Goal: Information Seeking & Learning: Learn about a topic

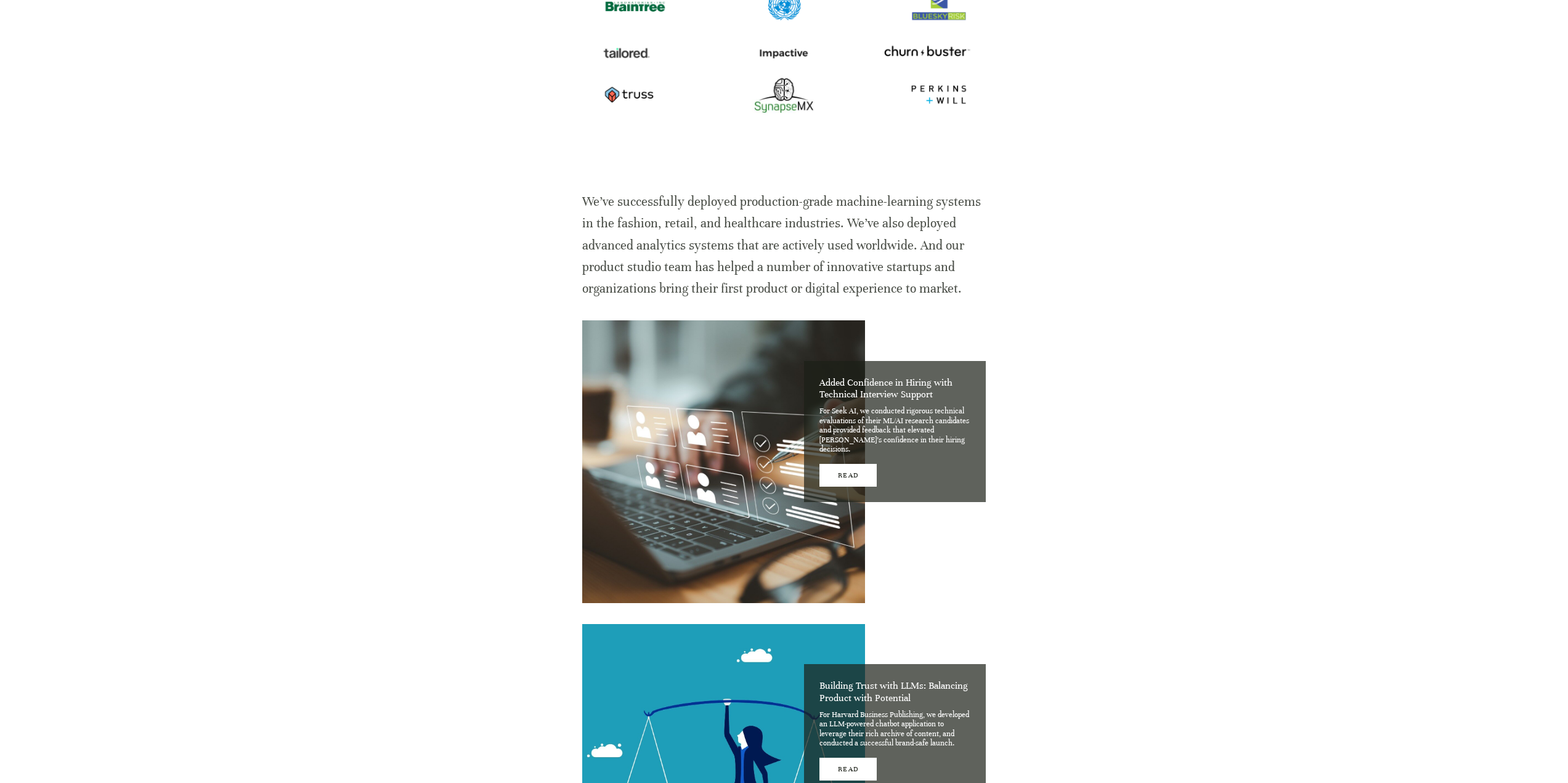
scroll to position [616, 0]
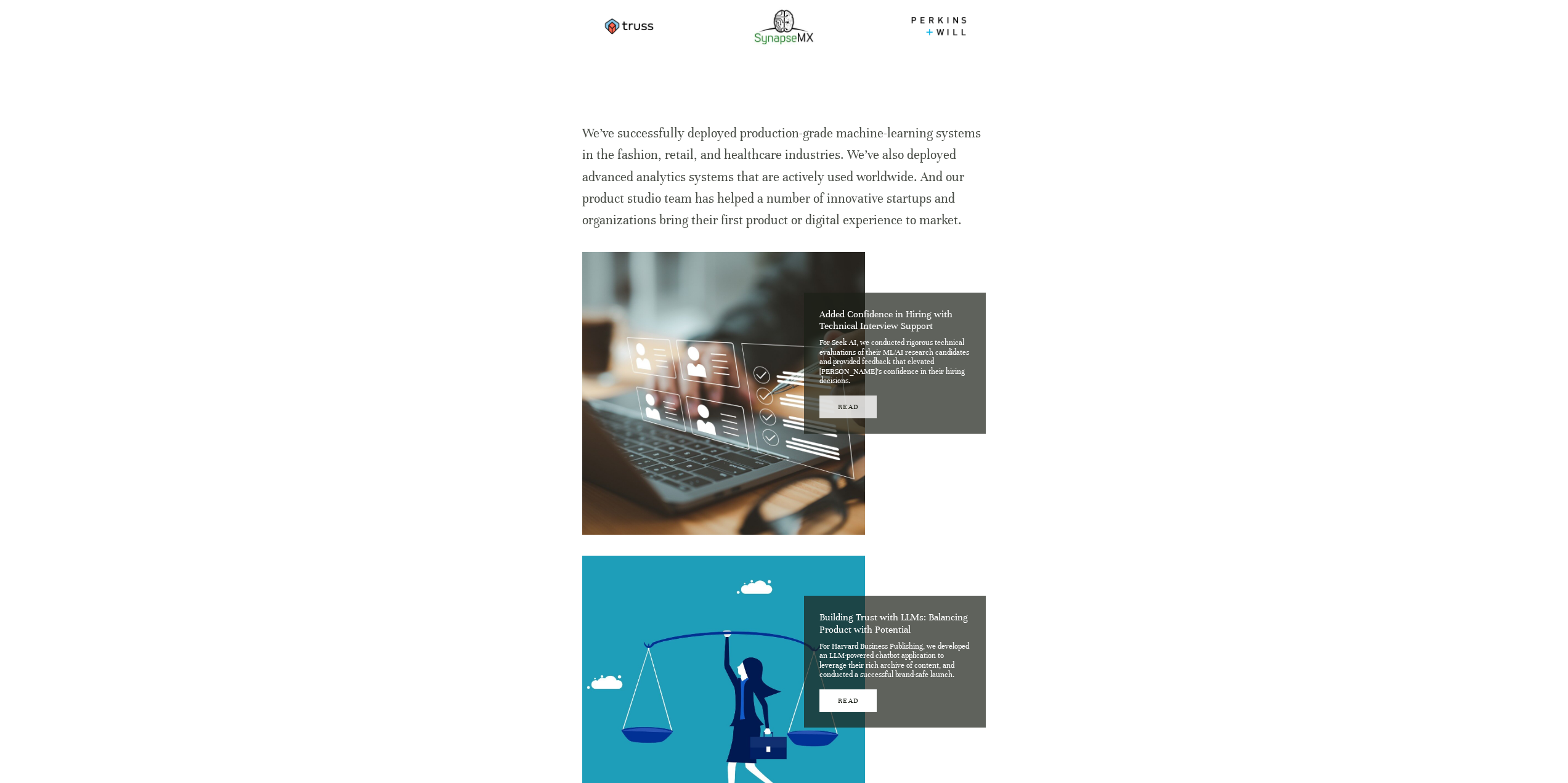
click at [853, 396] on link "Read" at bounding box center [849, 407] width 58 height 22
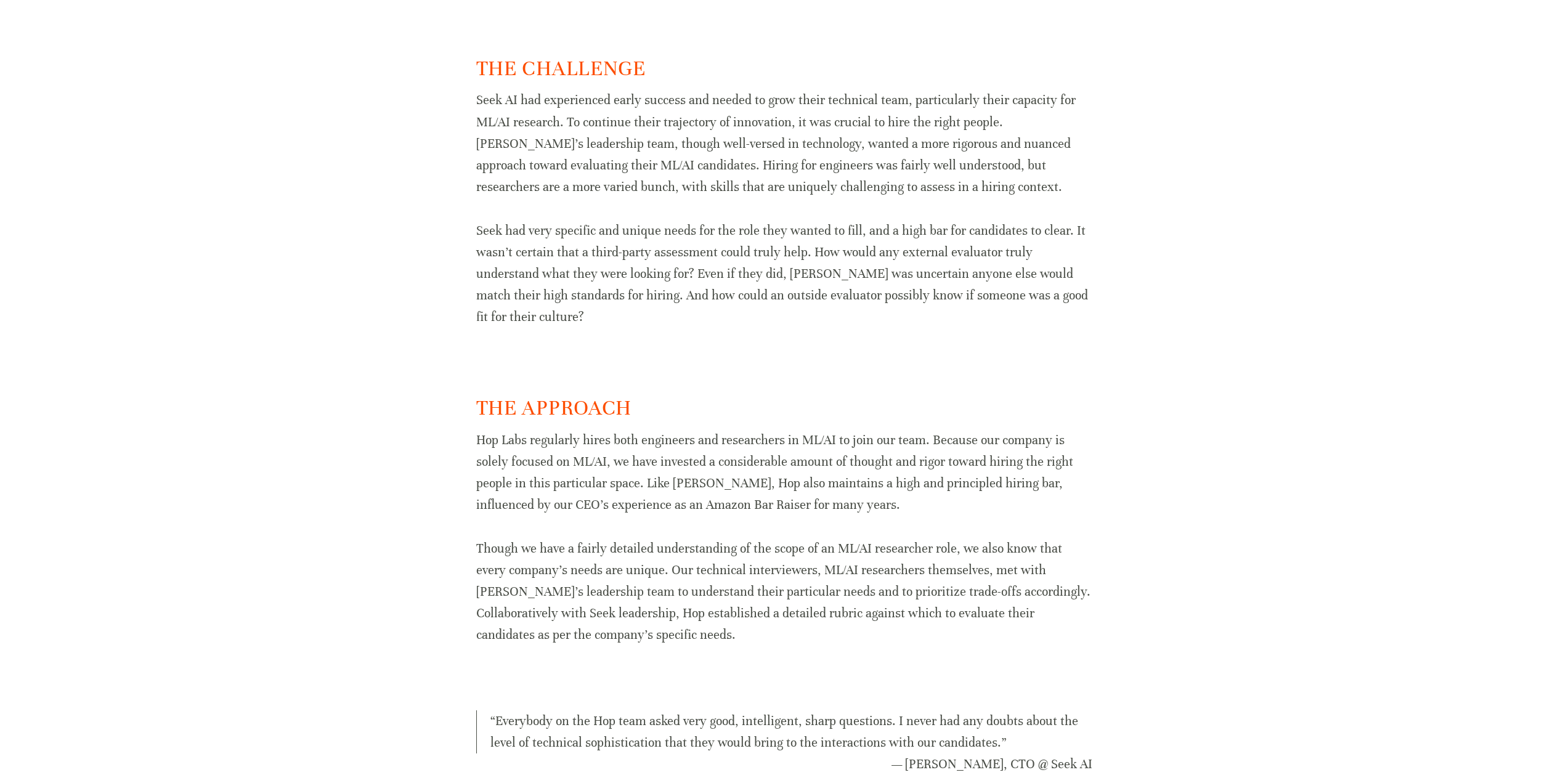
scroll to position [801, 0]
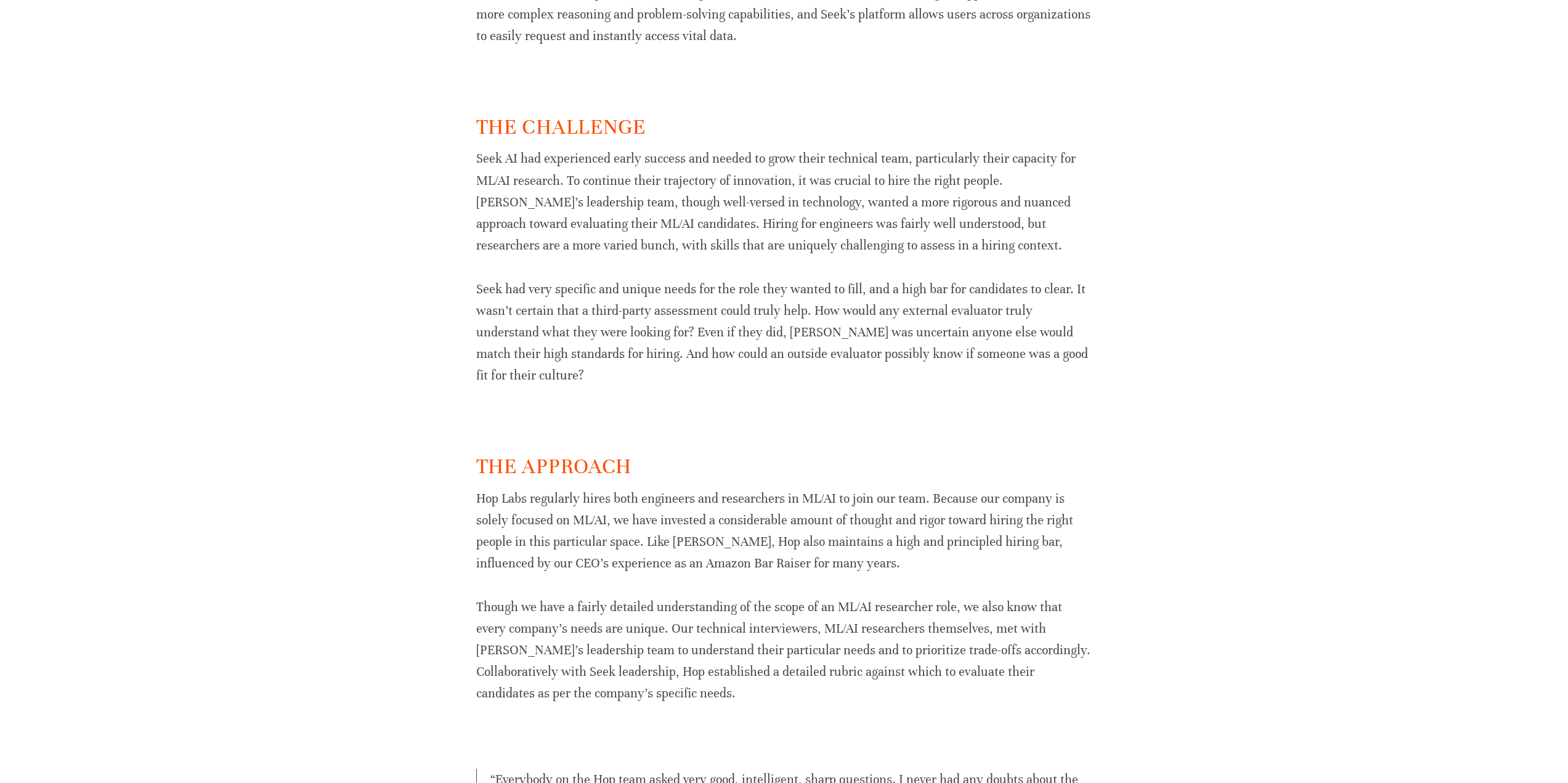
drag, startPoint x: 855, startPoint y: 429, endPoint x: 822, endPoint y: 404, distance: 41.4
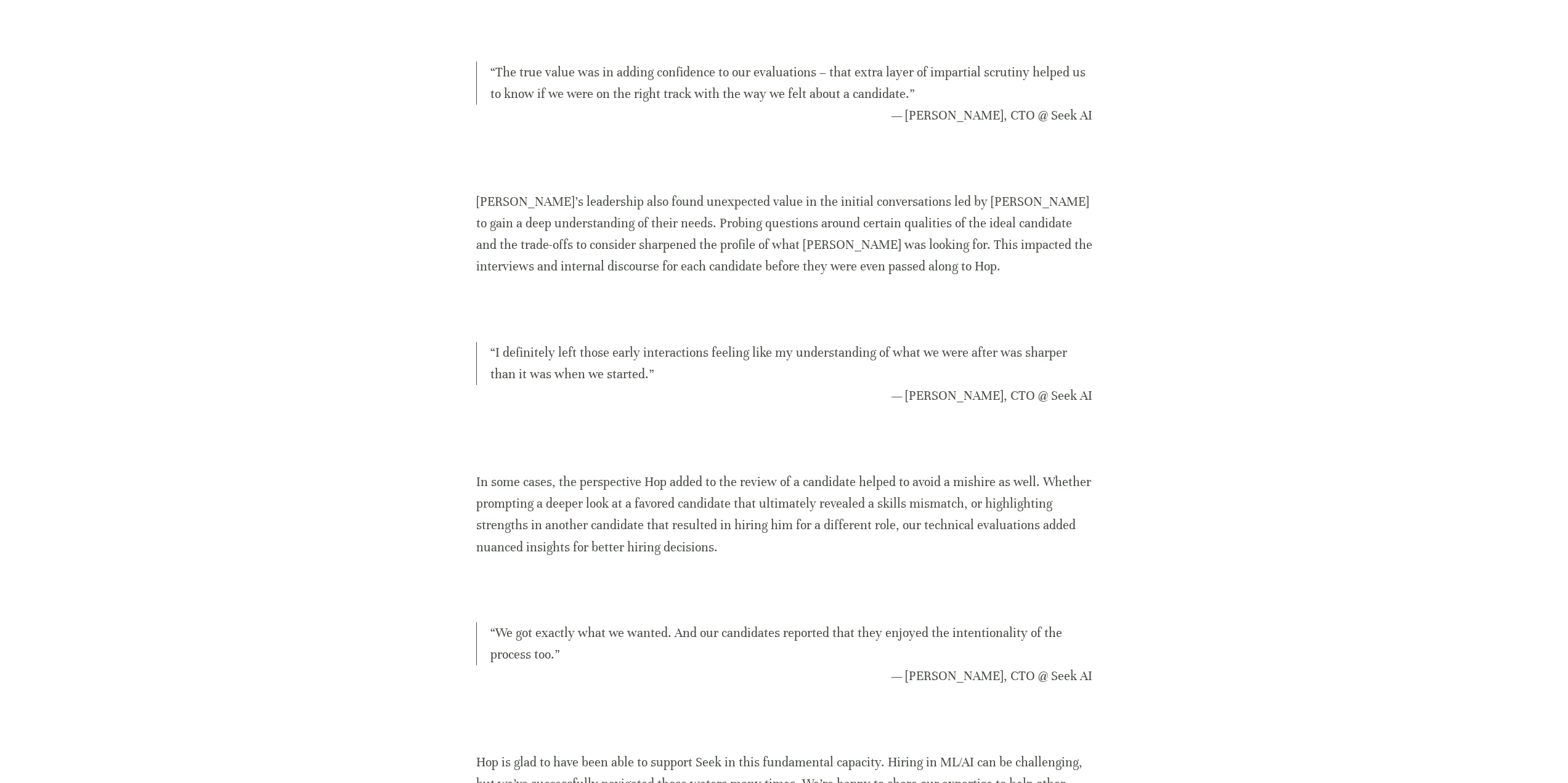
scroll to position [1971, 0]
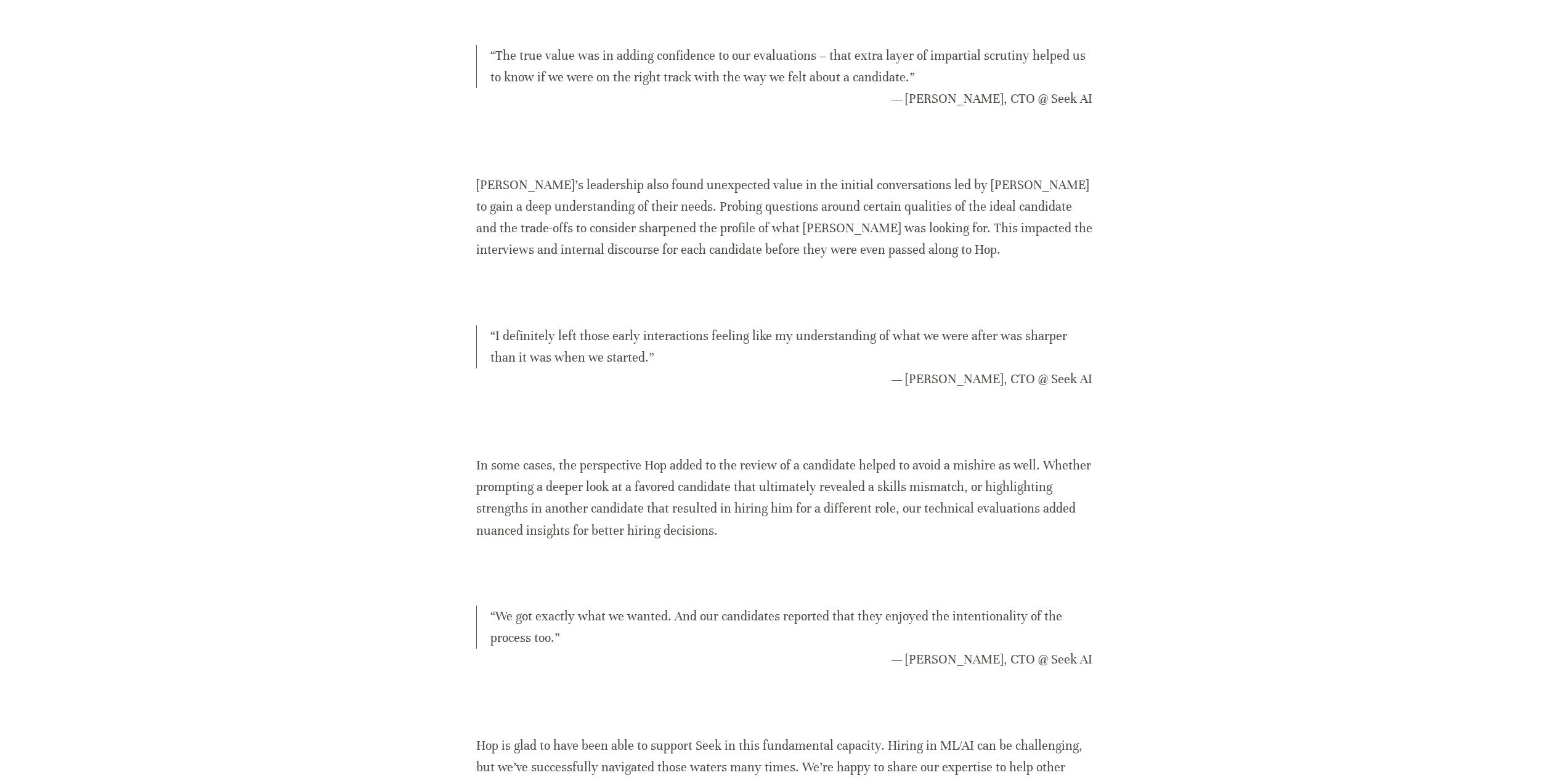
drag, startPoint x: 878, startPoint y: 418, endPoint x: 915, endPoint y: 421, distance: 37.1
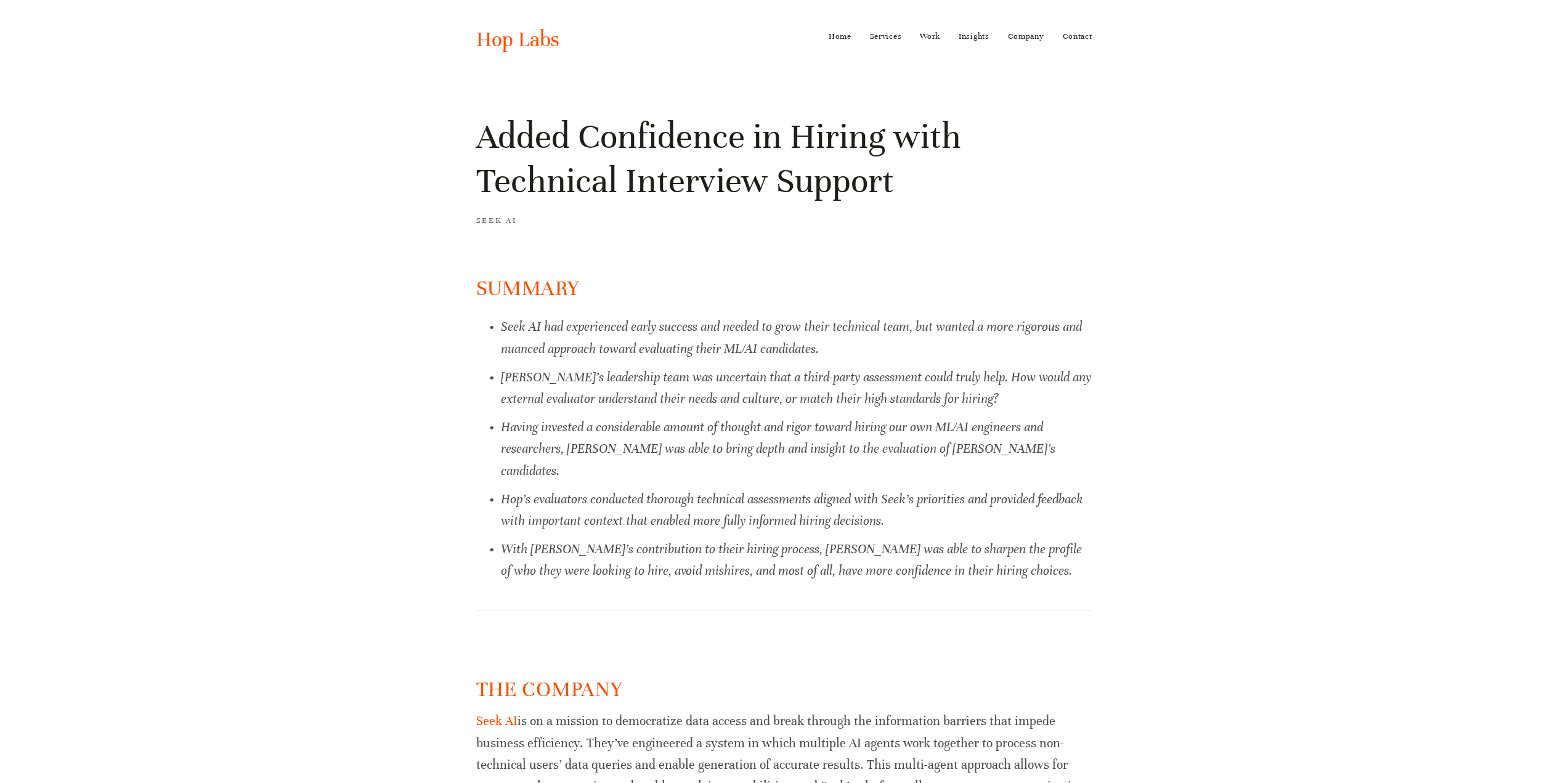
scroll to position [0, 0]
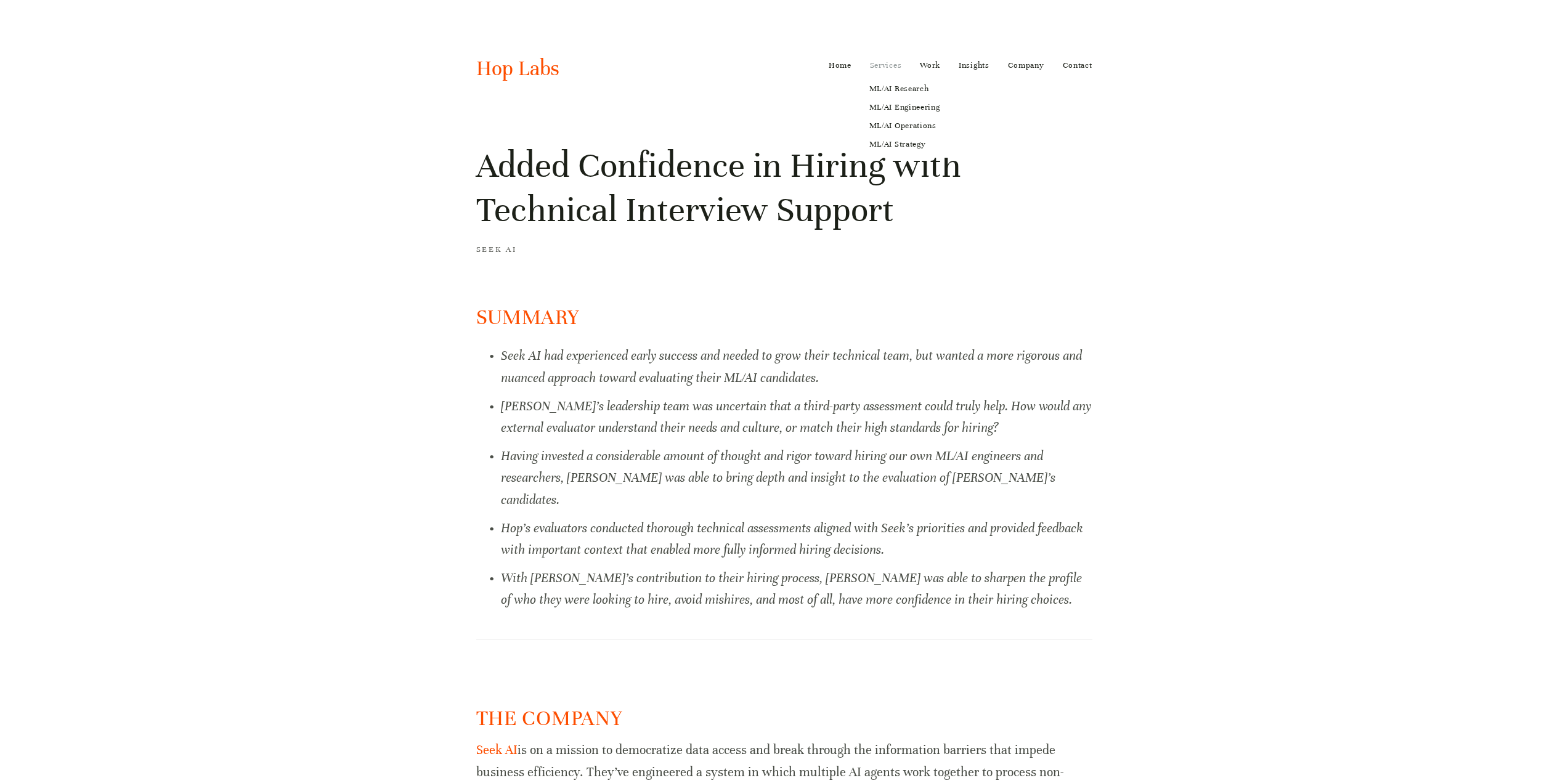
click at [889, 64] on link "Services" at bounding box center [886, 65] width 32 height 20
click at [883, 86] on link "ML/AI Research" at bounding box center [905, 88] width 88 height 18
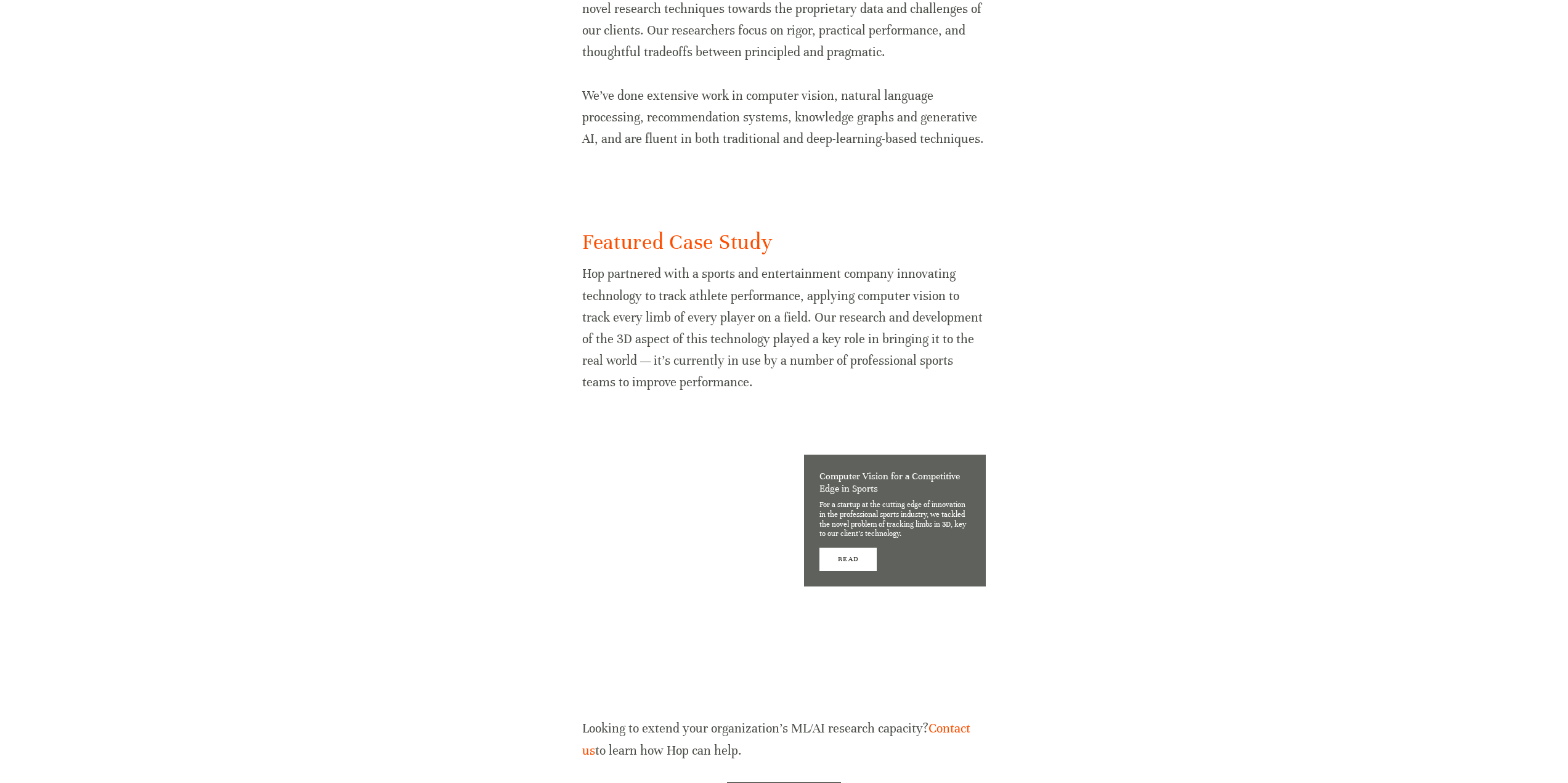
scroll to position [942, 0]
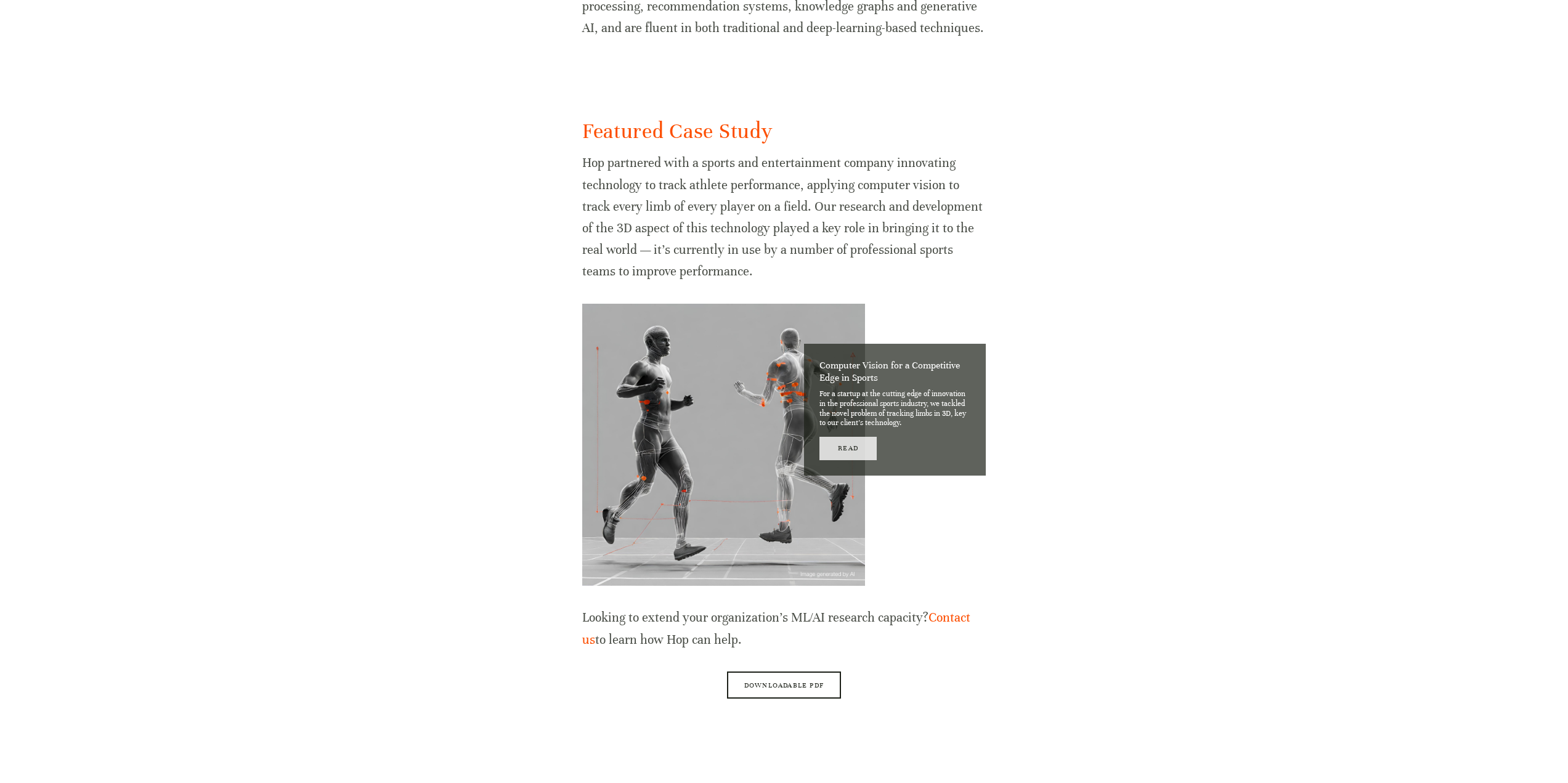
click at [856, 436] on link "Read" at bounding box center [849, 448] width 58 height 22
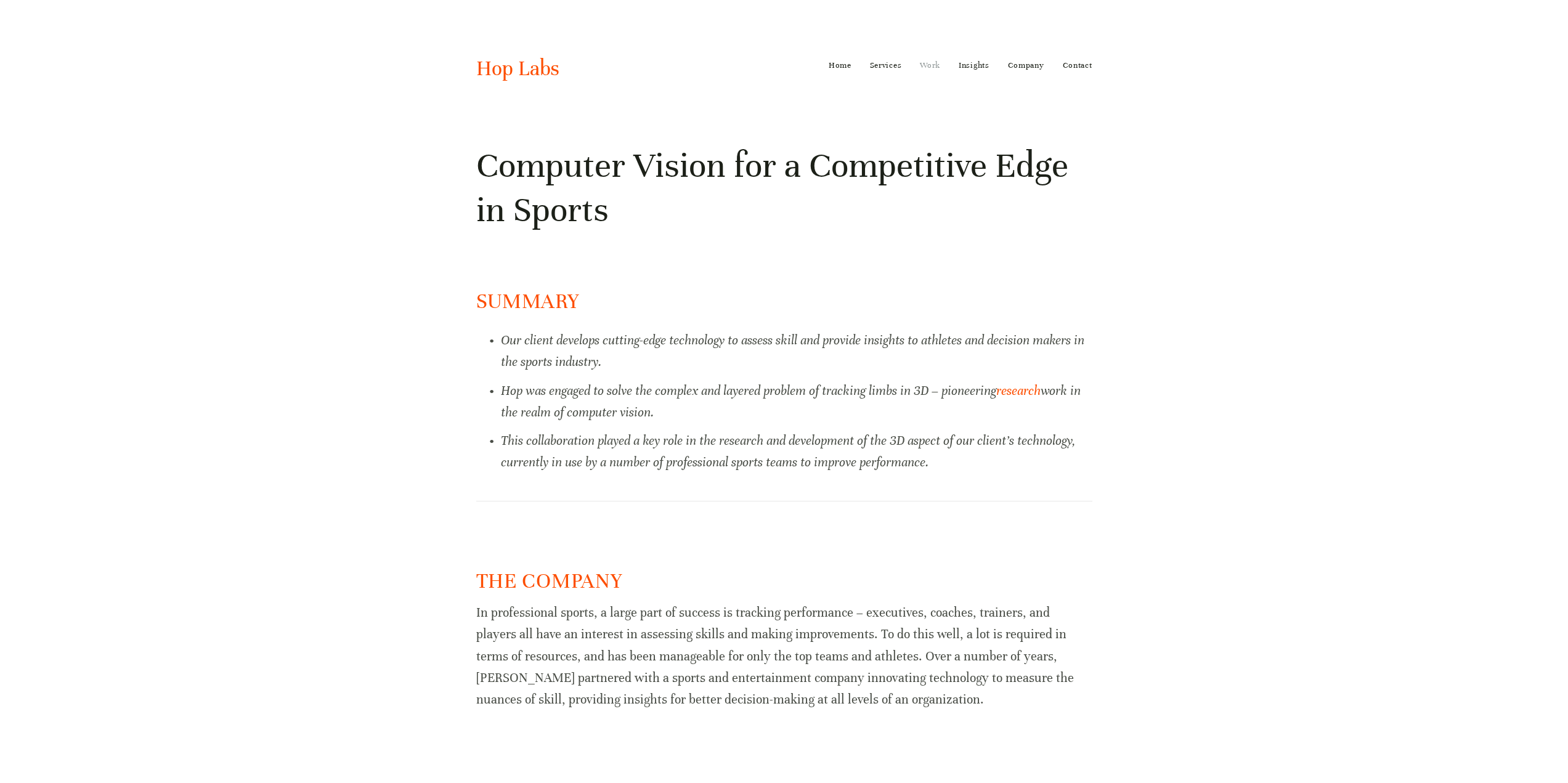
click at [931, 60] on link "Work" at bounding box center [930, 65] width 20 height 20
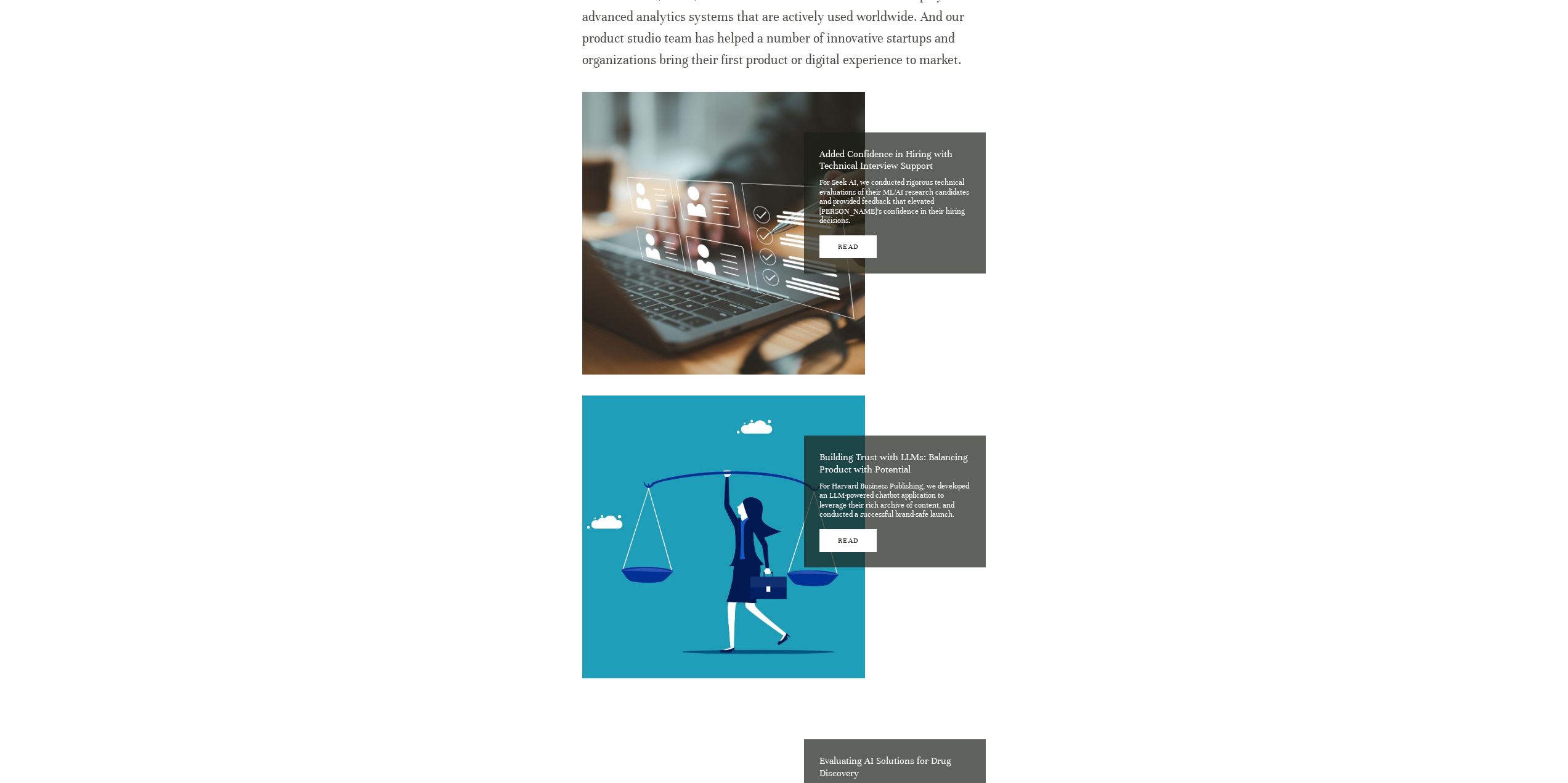
scroll to position [801, 0]
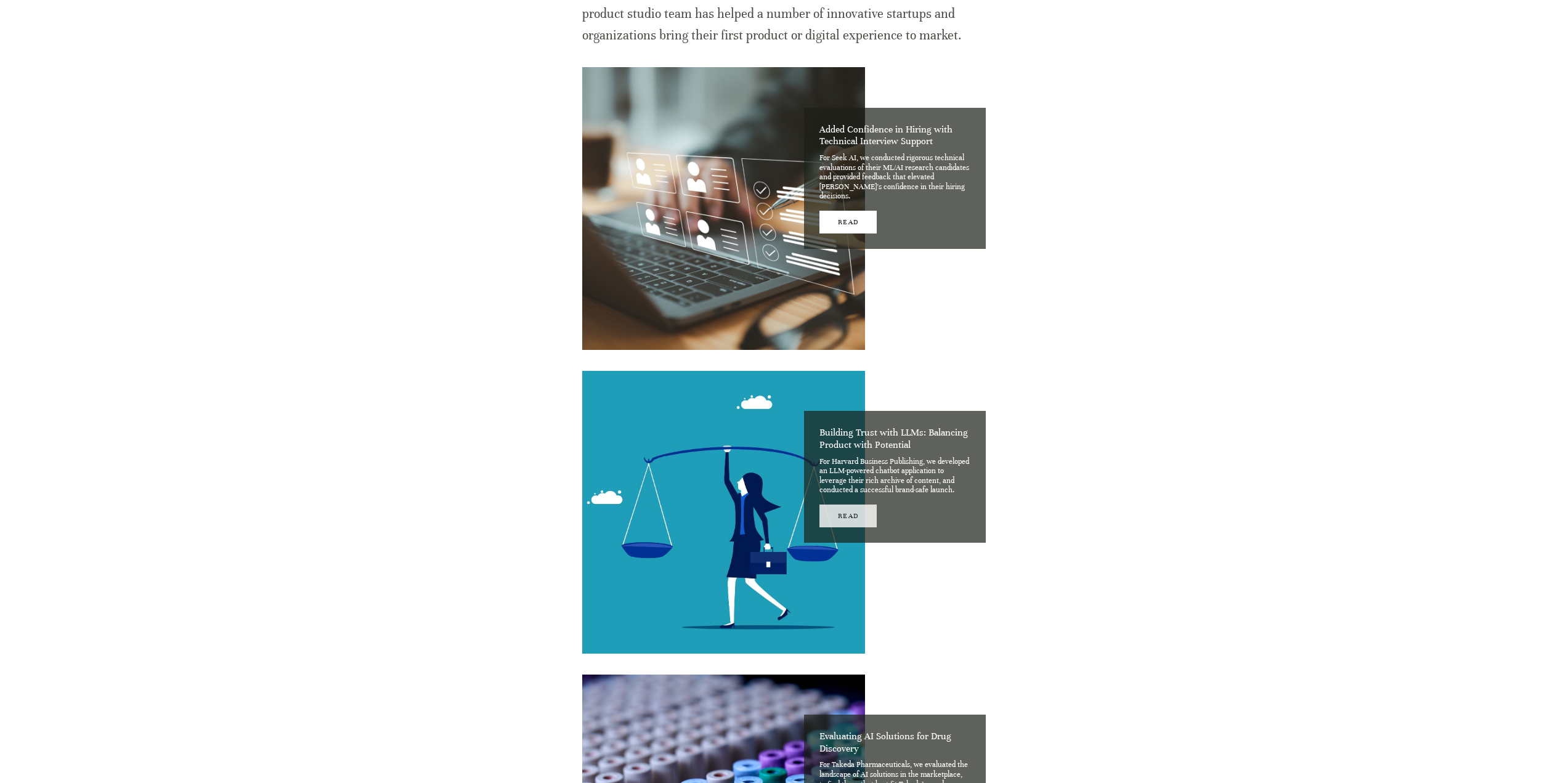
click at [849, 520] on link "Read" at bounding box center [849, 516] width 58 height 22
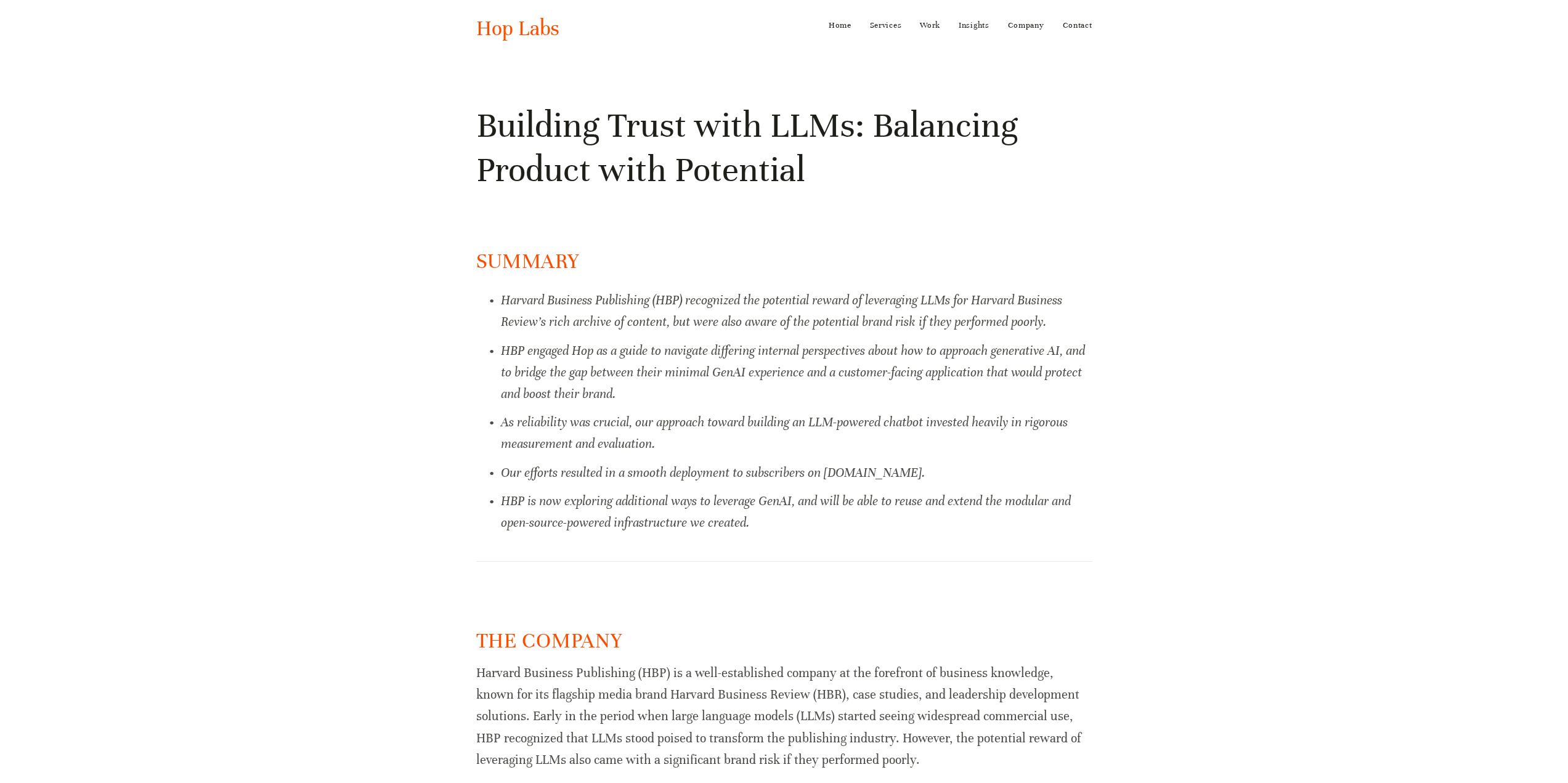
scroll to position [62, 0]
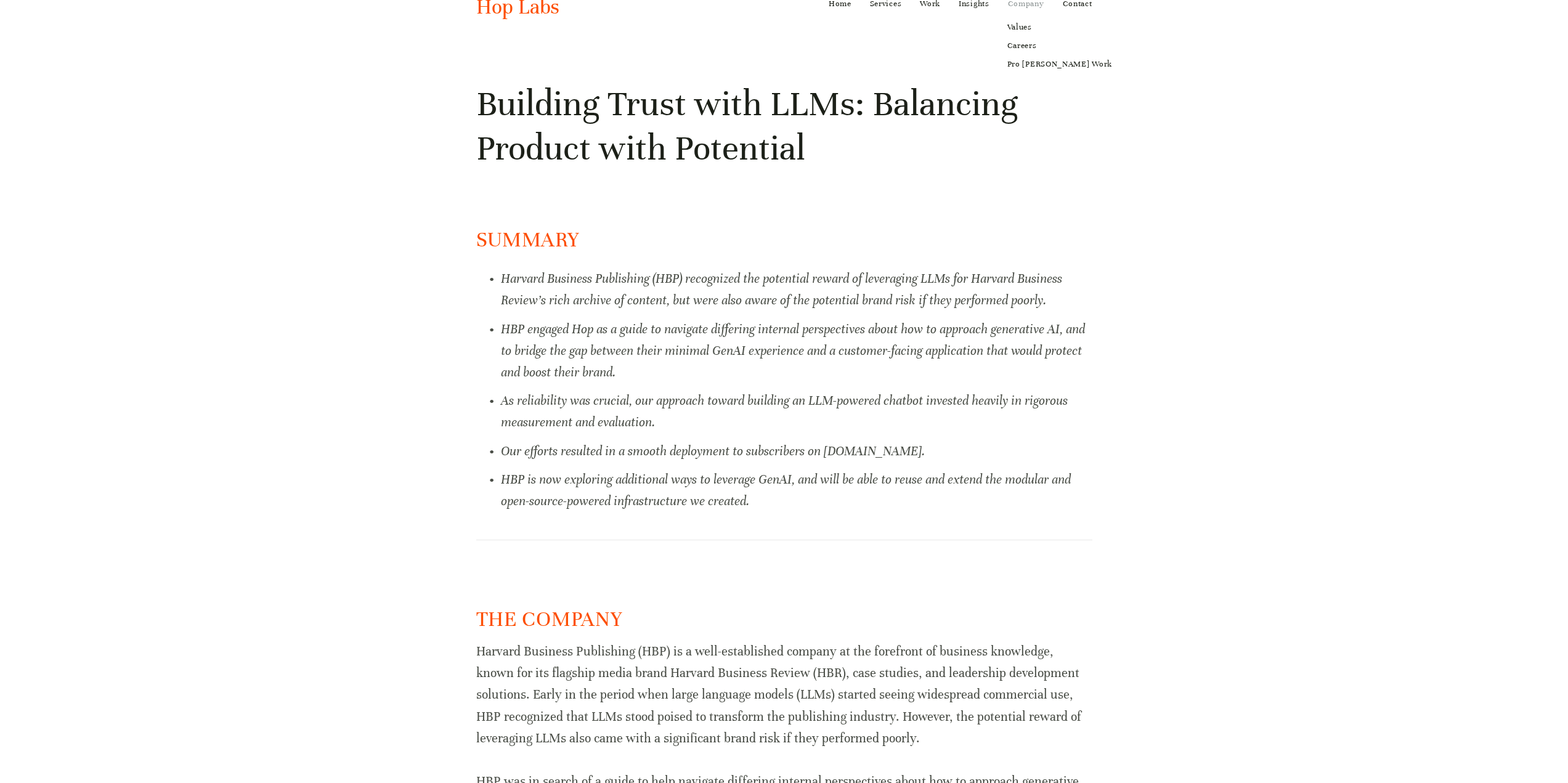
click at [1037, 9] on link "Company" at bounding box center [1026, 4] width 36 height 20
click at [1021, 25] on link "Values" at bounding box center [1060, 27] width 122 height 18
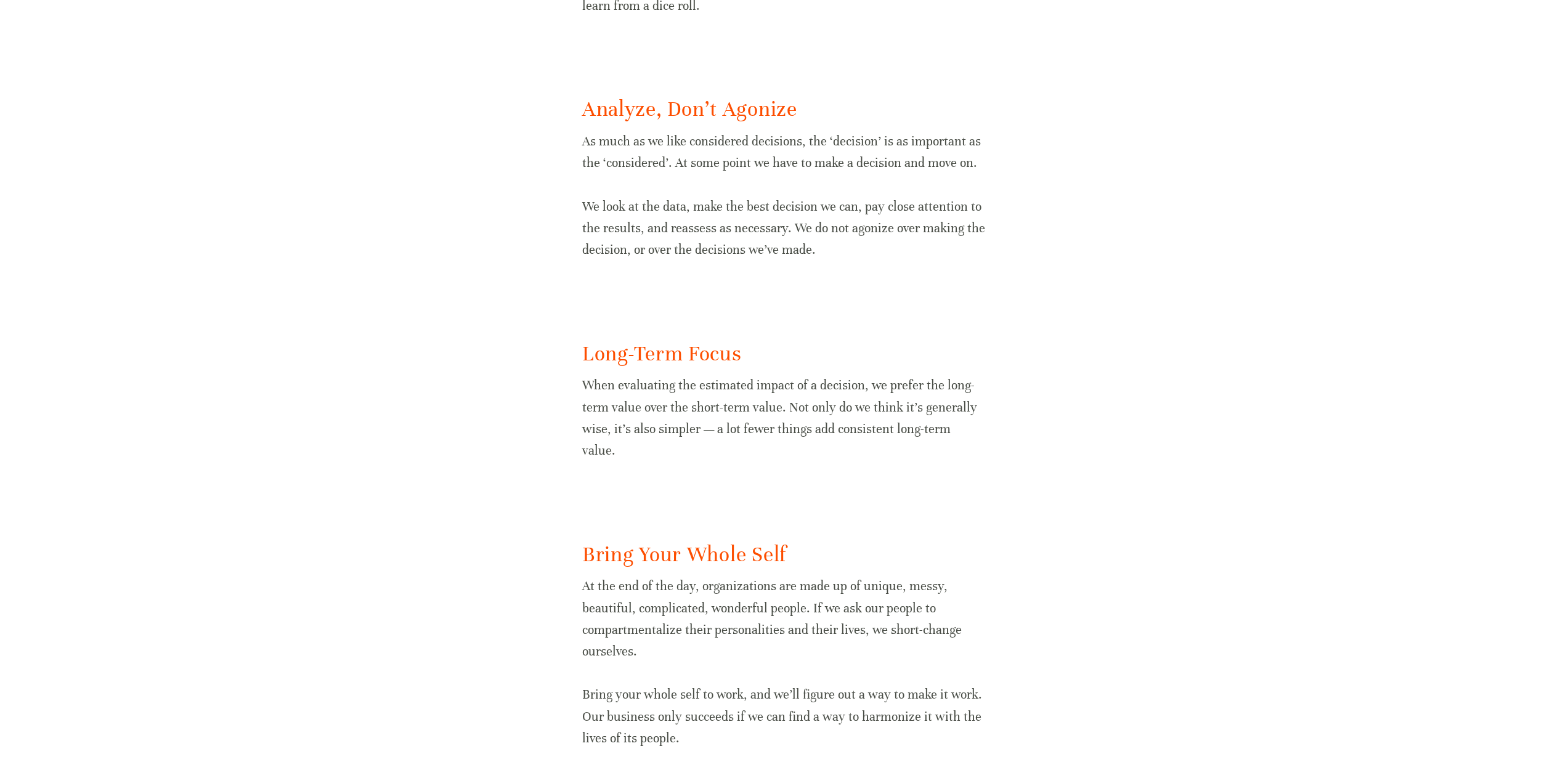
scroll to position [1365, 0]
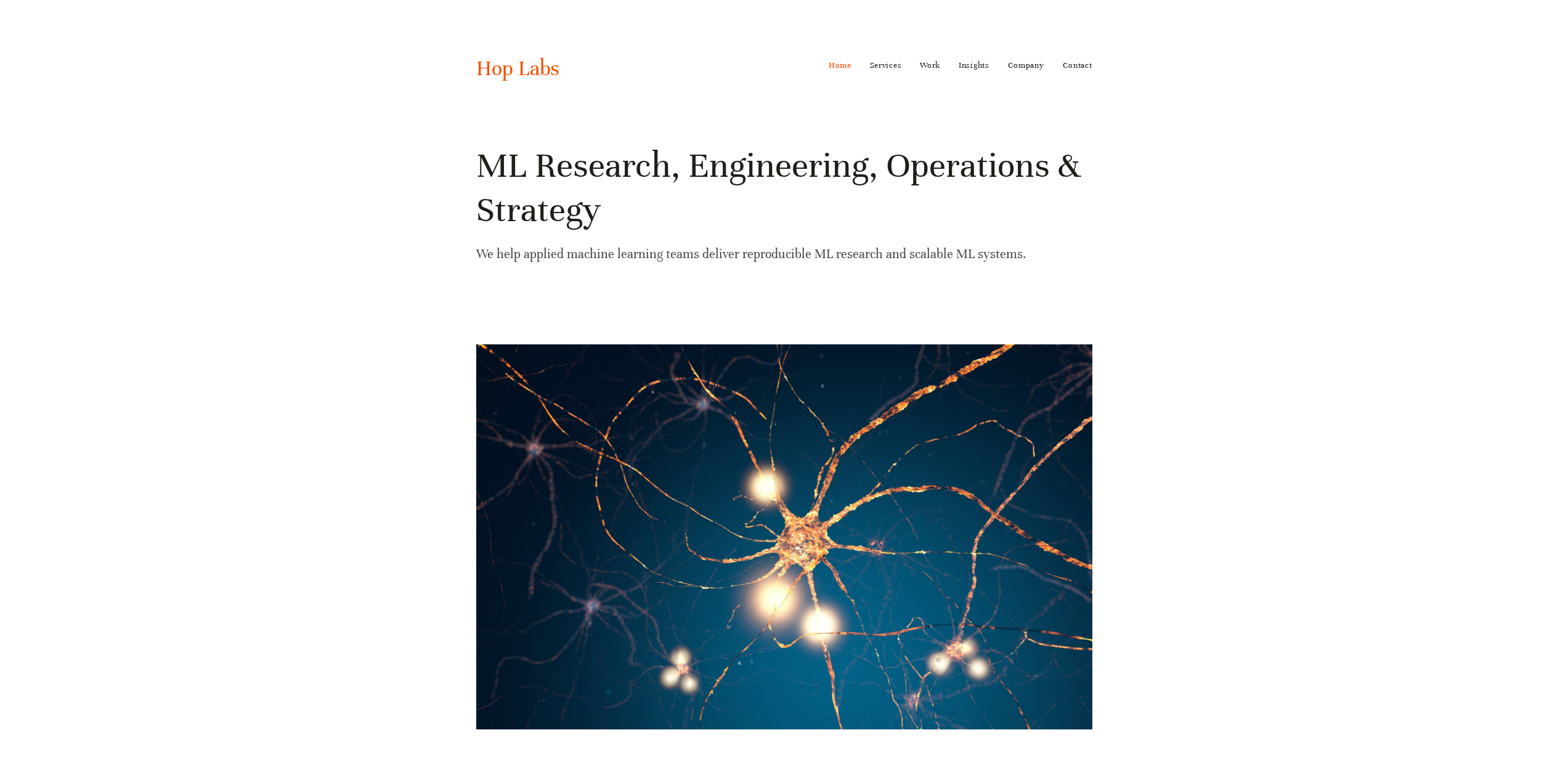
scroll to position [1762, 0]
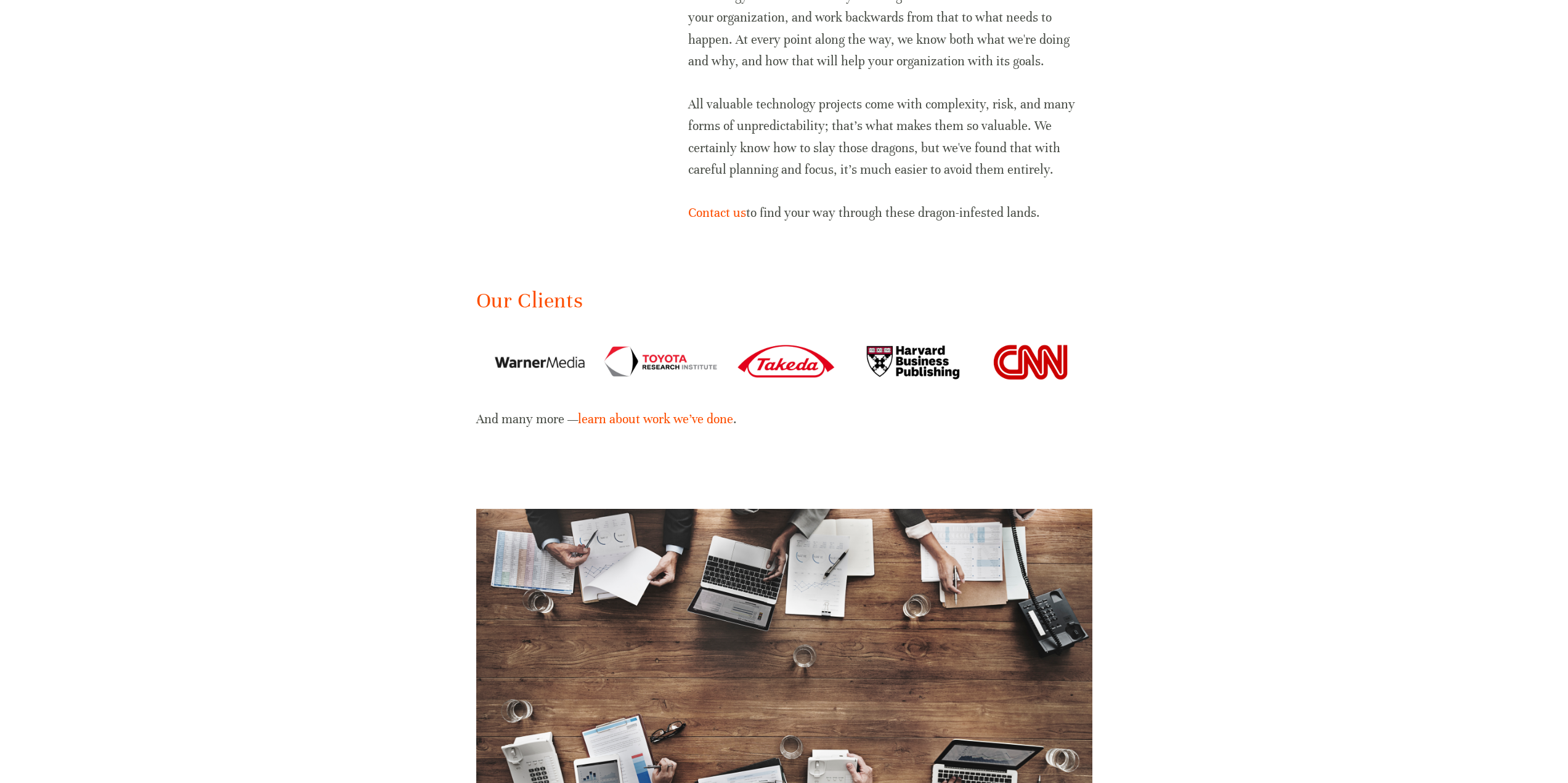
drag, startPoint x: 342, startPoint y: 100, endPoint x: 354, endPoint y: 95, distance: 13.0
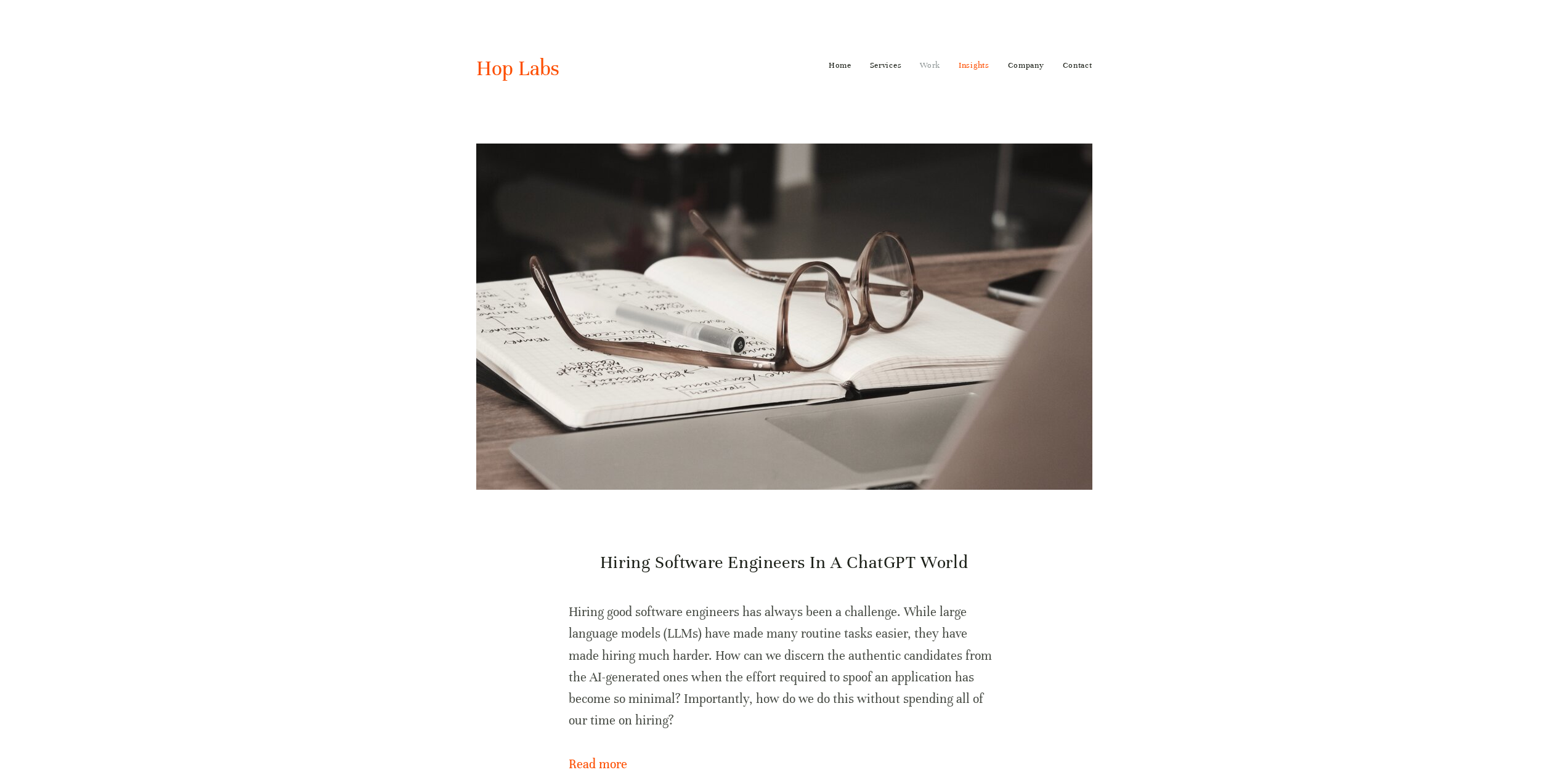
click at [931, 68] on link "Work" at bounding box center [930, 65] width 20 height 20
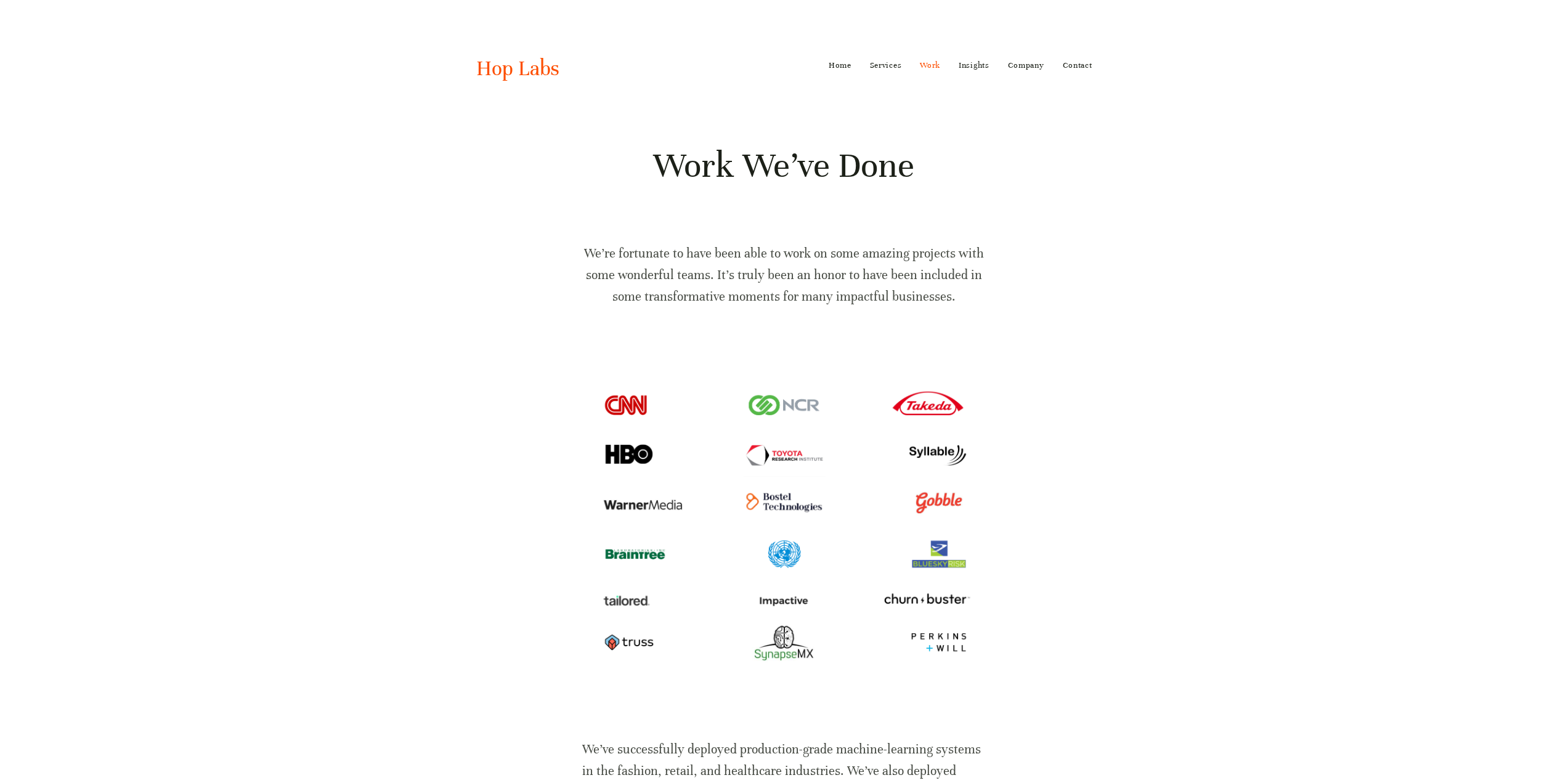
click at [874, 63] on link "Services" at bounding box center [886, 65] width 32 height 20
click at [901, 138] on link "ML/AI Strategy" at bounding box center [905, 144] width 88 height 18
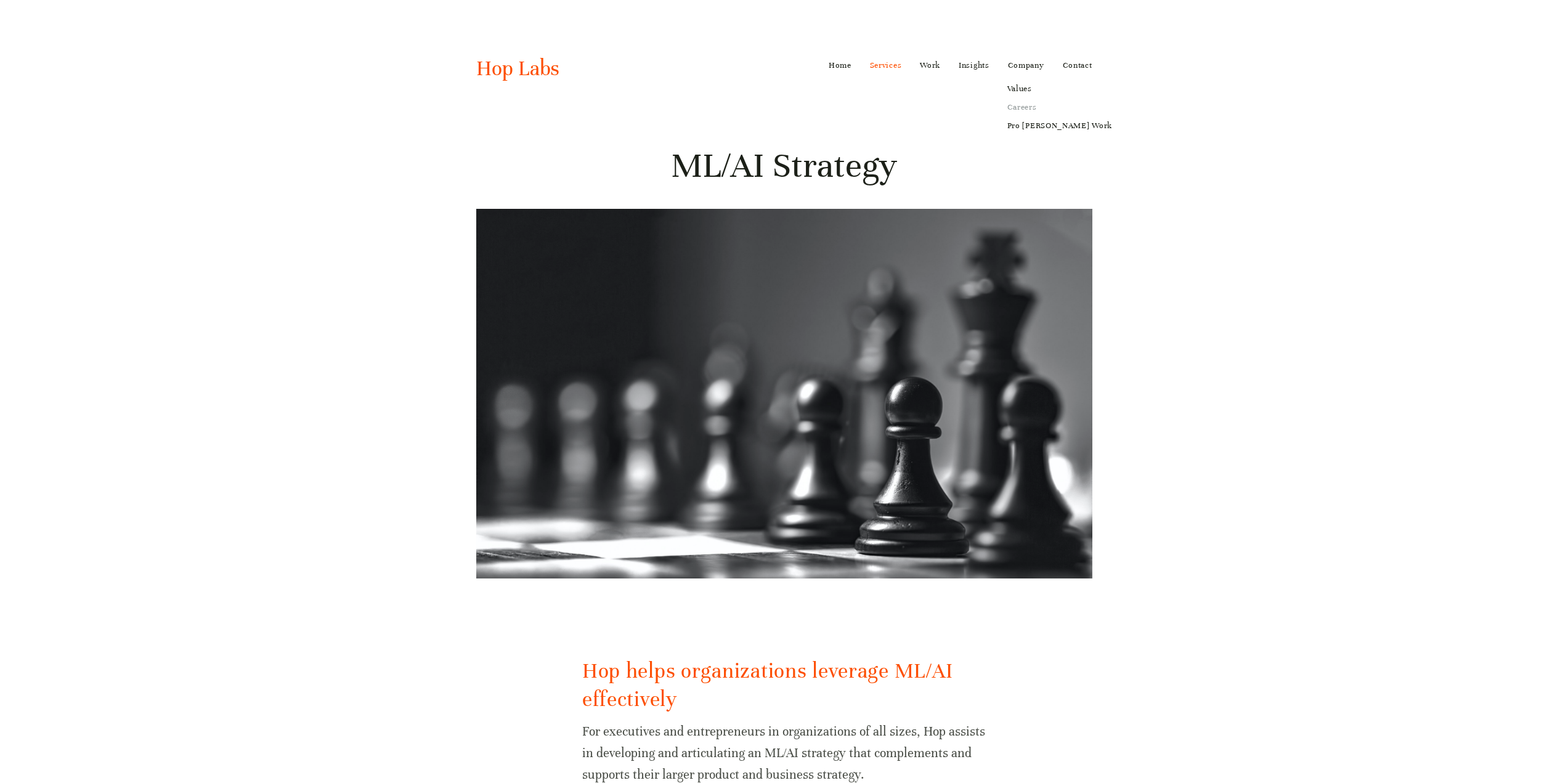
click at [1017, 105] on link "Careers" at bounding box center [1060, 107] width 122 height 18
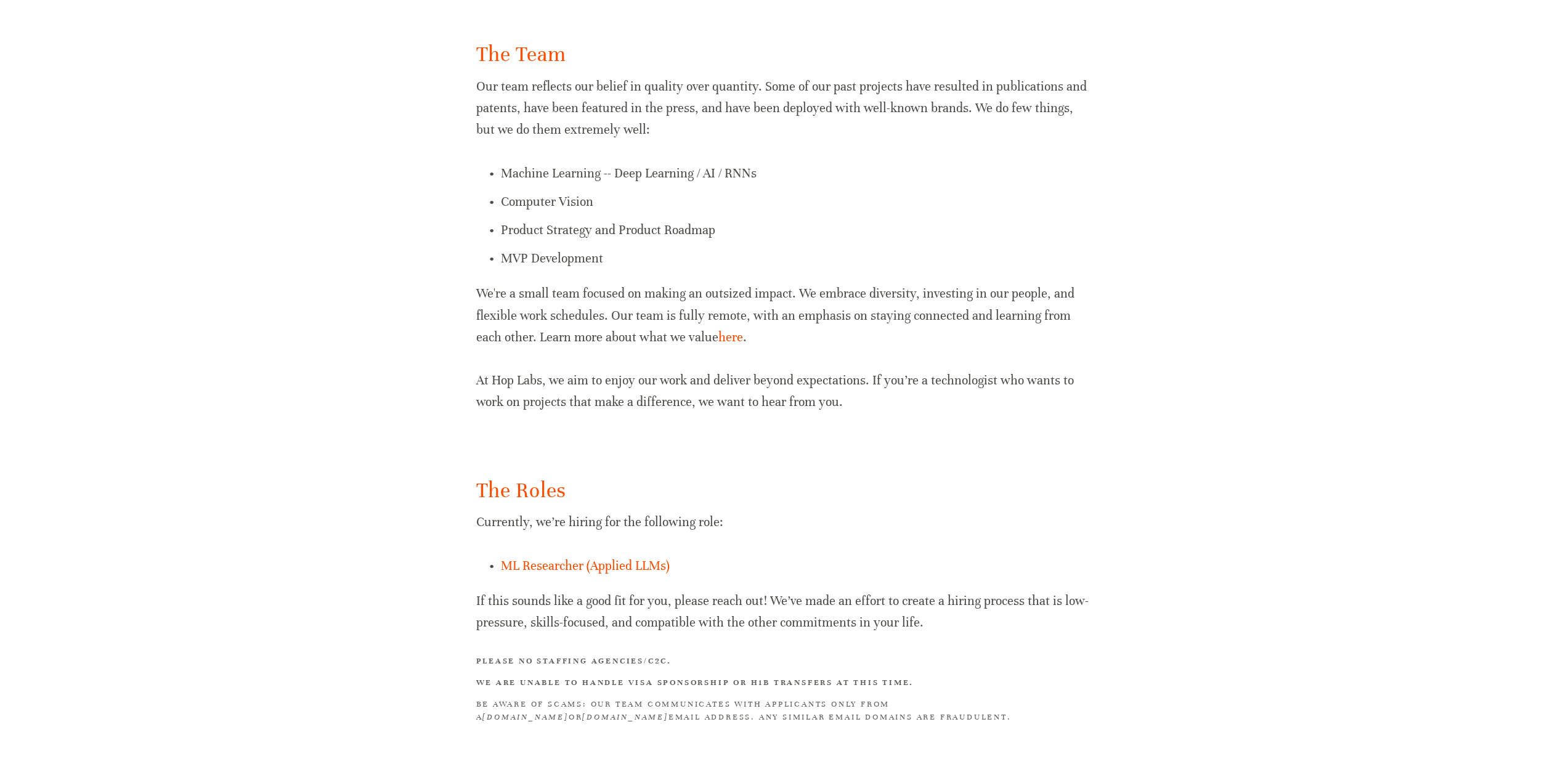
scroll to position [478, 0]
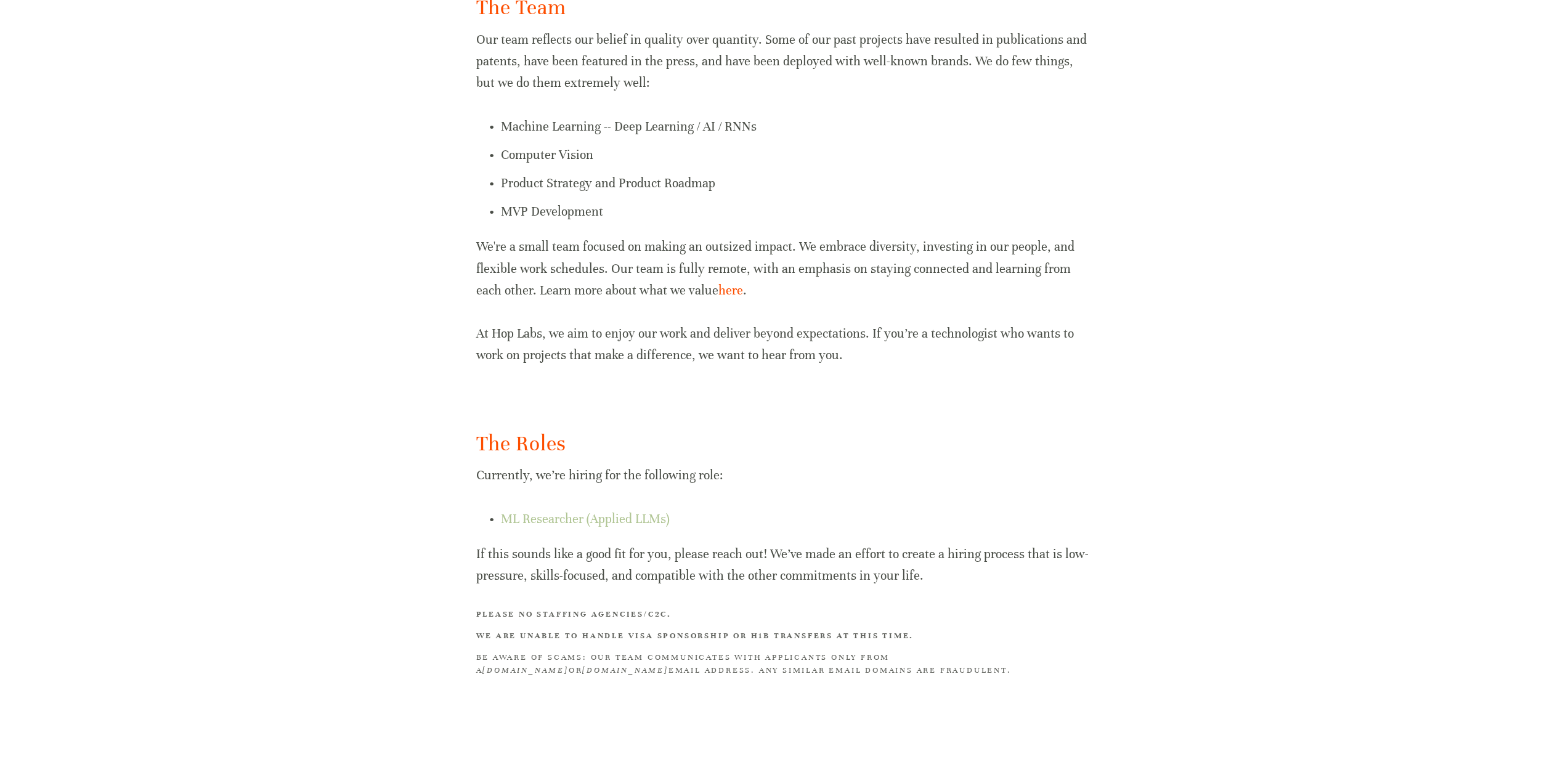
click at [528, 514] on link "ML Researcher (Applied LLMs)" at bounding box center [585, 519] width 169 height 15
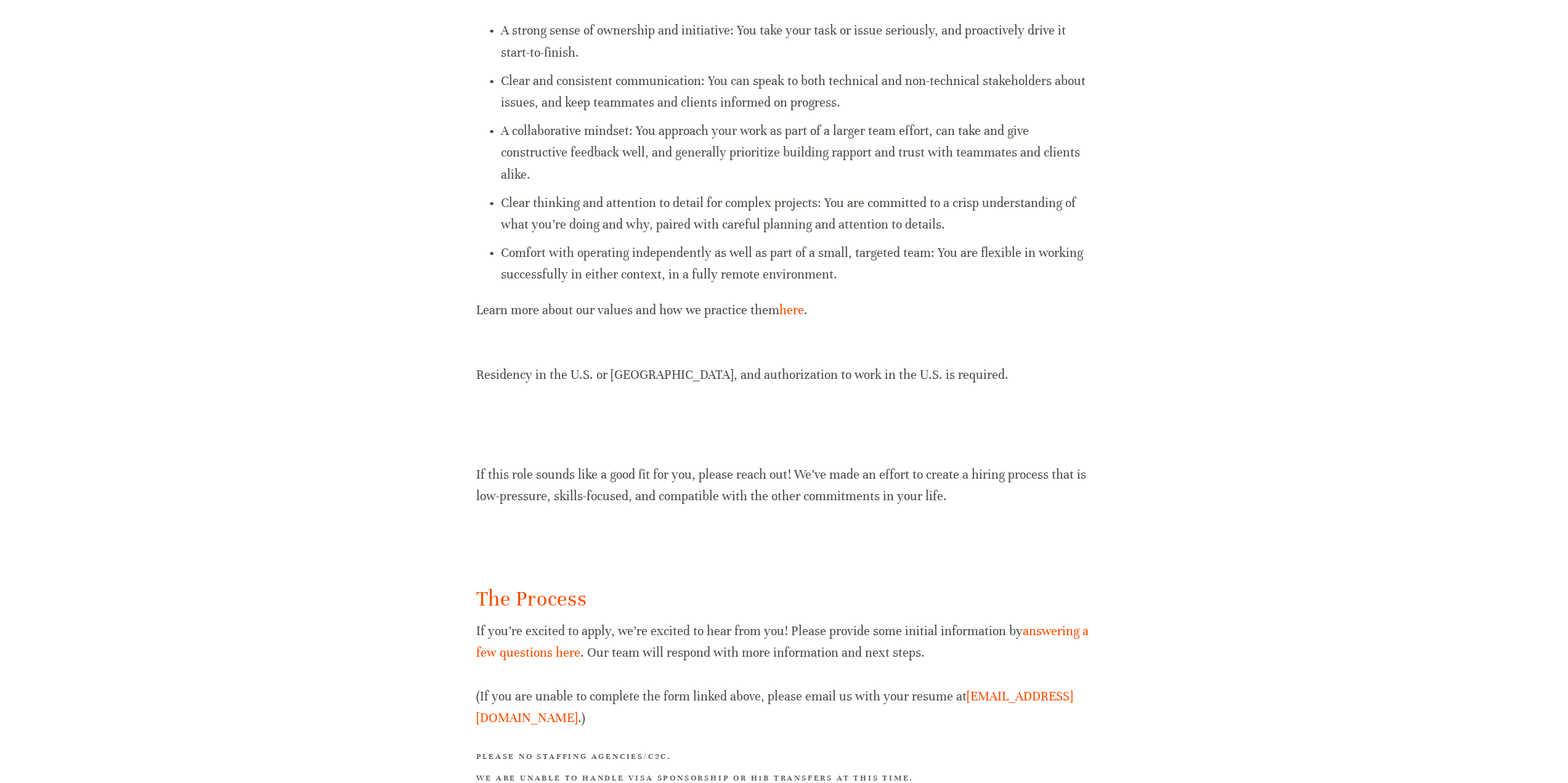
scroll to position [1045, 0]
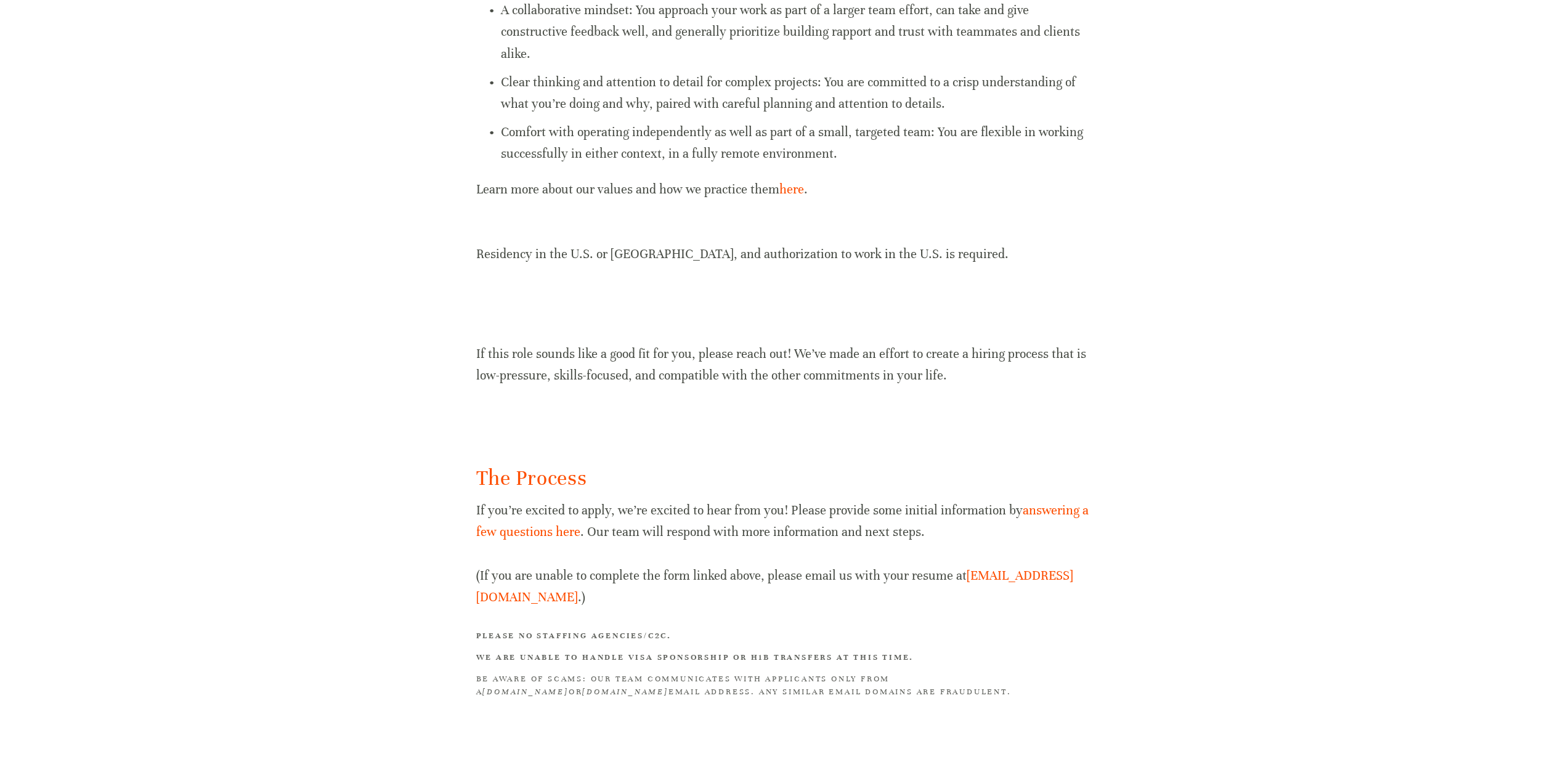
drag, startPoint x: 948, startPoint y: 385, endPoint x: 944, endPoint y: 368, distance: 17.5
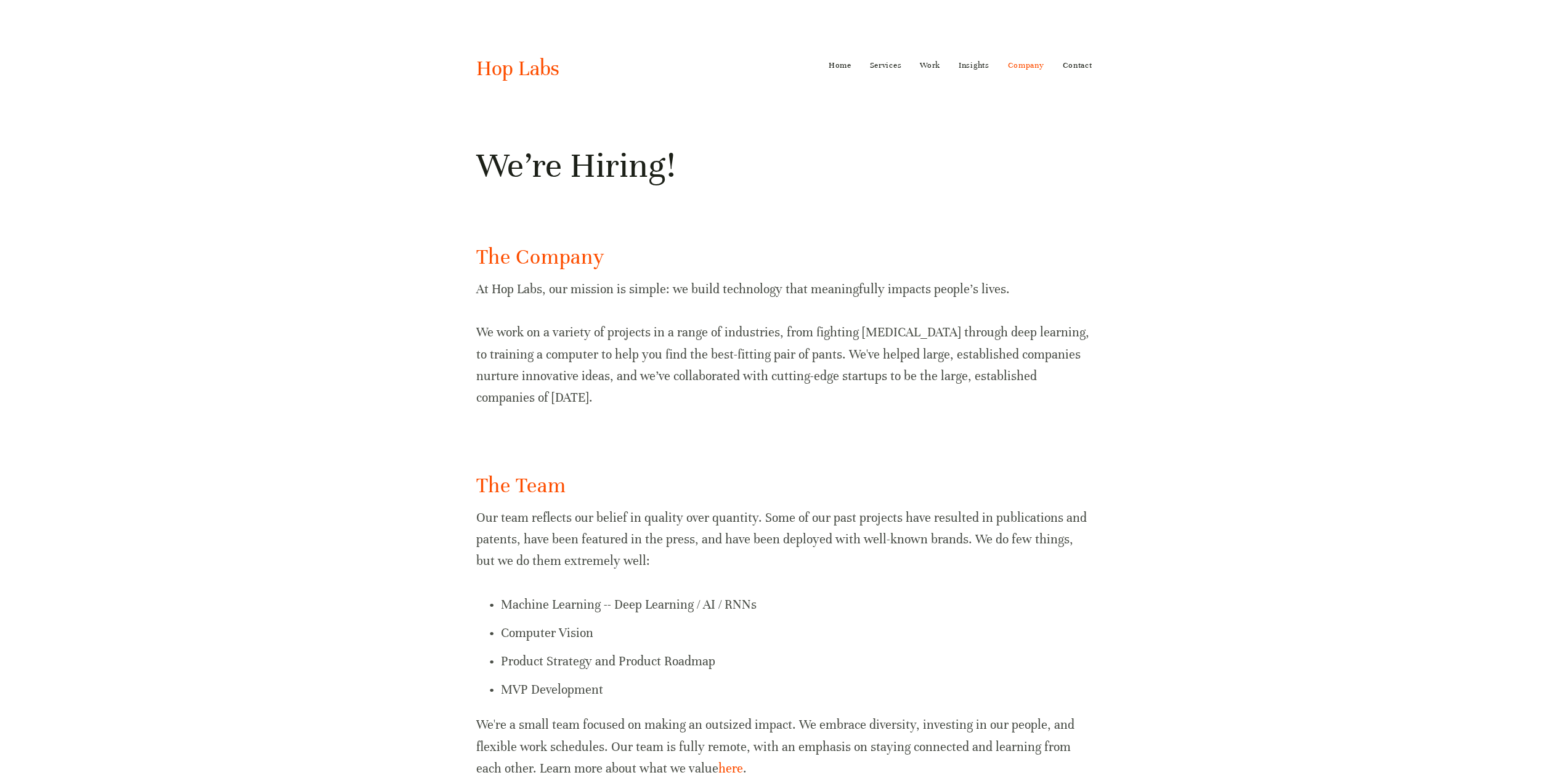
scroll to position [478, 0]
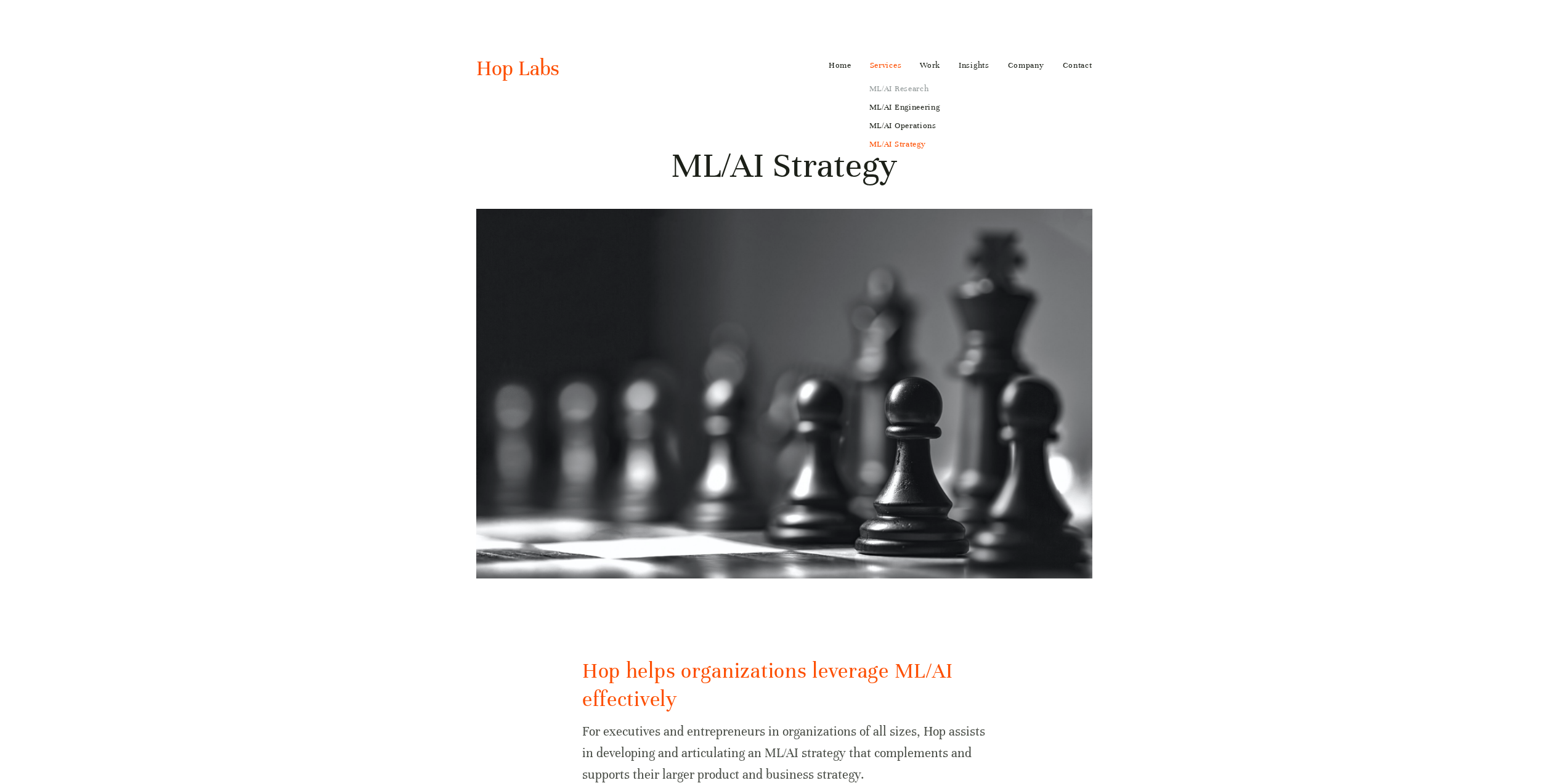
click at [891, 96] on link "ML/AI Research" at bounding box center [905, 88] width 88 height 18
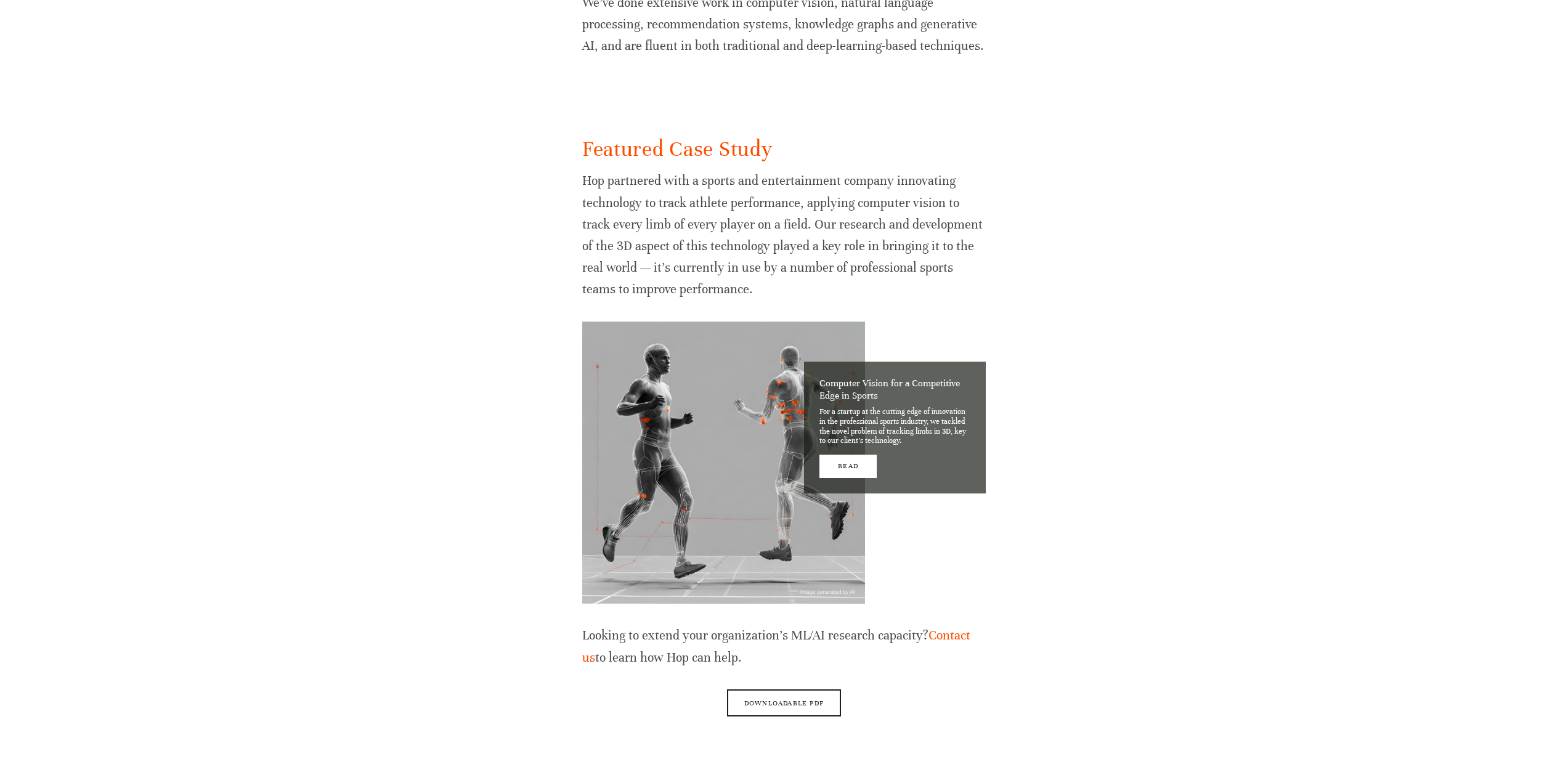
scroll to position [942, 0]
